Goal: Register for event/course

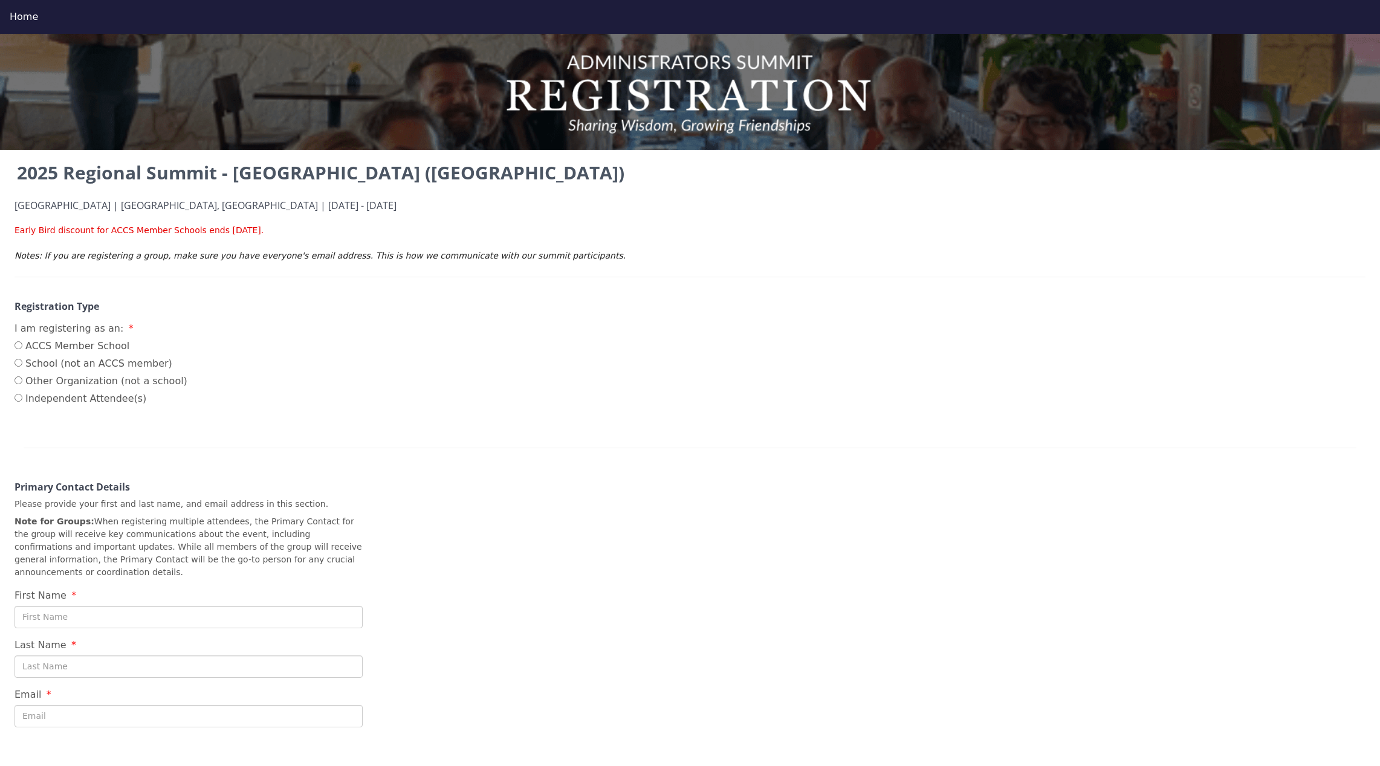
click at [410, 95] on img at bounding box center [690, 92] width 1380 height 116
